Goal: Information Seeking & Learning: Learn about a topic

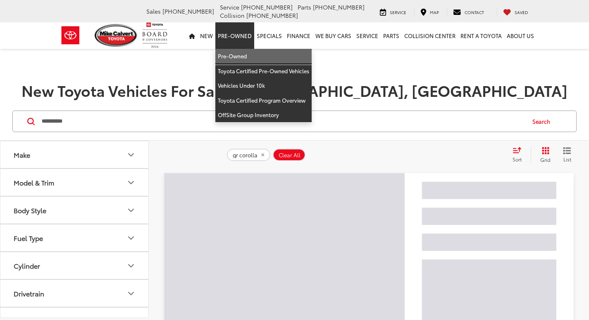
click at [244, 56] on link "Pre-Owned" at bounding box center [263, 56] width 96 height 15
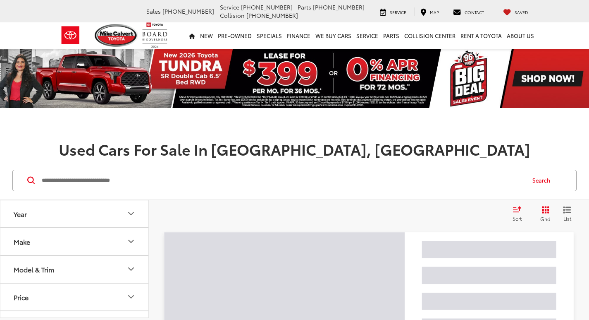
click at [179, 177] on input "Search by Make, Model, or Keyword" at bounding box center [283, 180] width 484 height 20
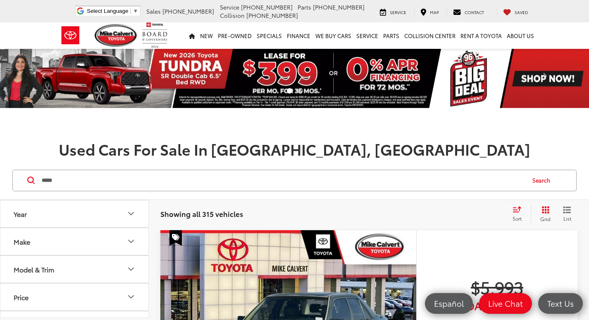
type input "*****"
